Goal: Check status: Check status

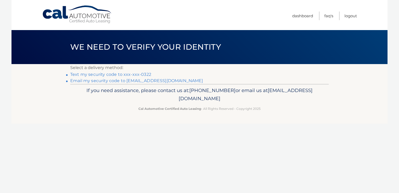
click at [132, 74] on link "Text my security code to xxx-xxx-0322" at bounding box center [110, 74] width 81 height 5
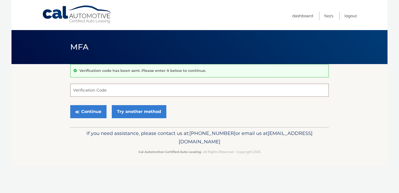
click at [125, 92] on input "Verification Code" at bounding box center [199, 90] width 259 height 13
type input "967812"
click at [70, 105] on button "Continue" at bounding box center [88, 111] width 36 height 13
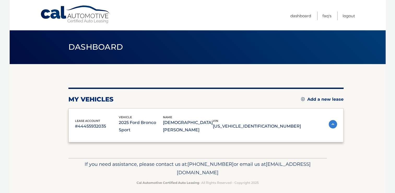
click at [97, 119] on span "lease account" at bounding box center [87, 121] width 25 height 4
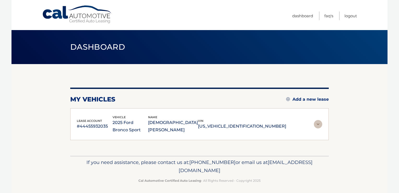
click at [242, 96] on div "my vehicles Add a new lease" at bounding box center [199, 99] width 259 height 8
click at [317, 121] on img at bounding box center [318, 124] width 8 height 8
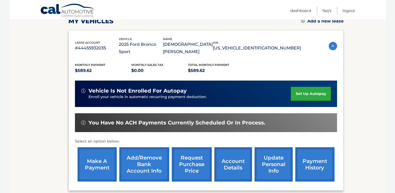
scroll to position [78, 0]
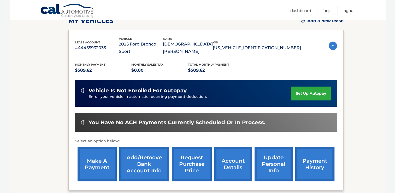
click at [314, 160] on link "payment history" at bounding box center [314, 164] width 39 height 34
